Goal: Transaction & Acquisition: Purchase product/service

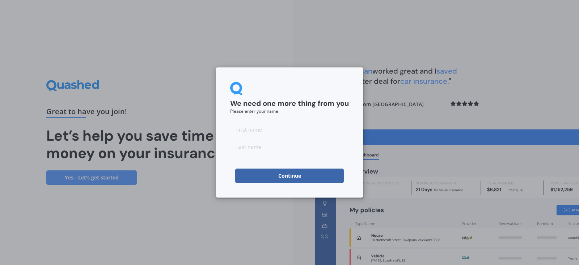
click at [326, 131] on input at bounding box center [289, 129] width 119 height 14
type input "r"
type input "[PERSON_NAME]"
click at [305, 172] on button "Continue" at bounding box center [289, 175] width 109 height 14
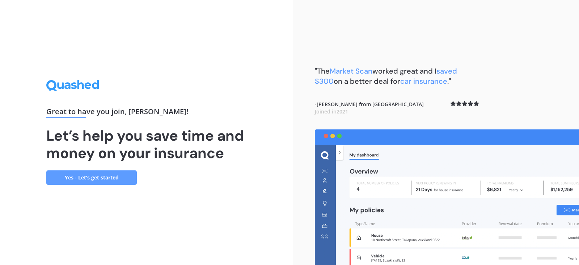
click at [84, 176] on link "Yes - Let’s get started" at bounding box center [91, 177] width 91 height 14
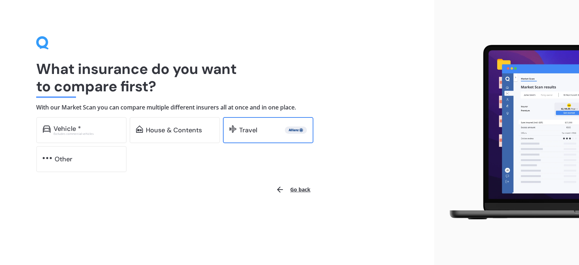
click at [260, 129] on div "Travel" at bounding box center [273, 129] width 68 height 7
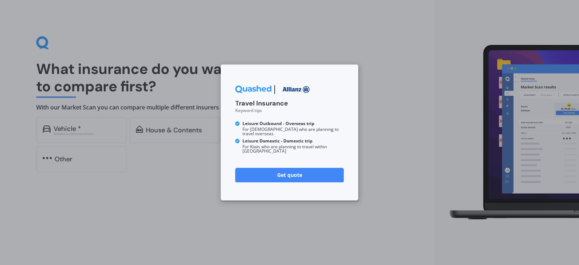
click at [295, 168] on link "Get quote" at bounding box center [289, 175] width 109 height 14
